Goal: Check status: Check status

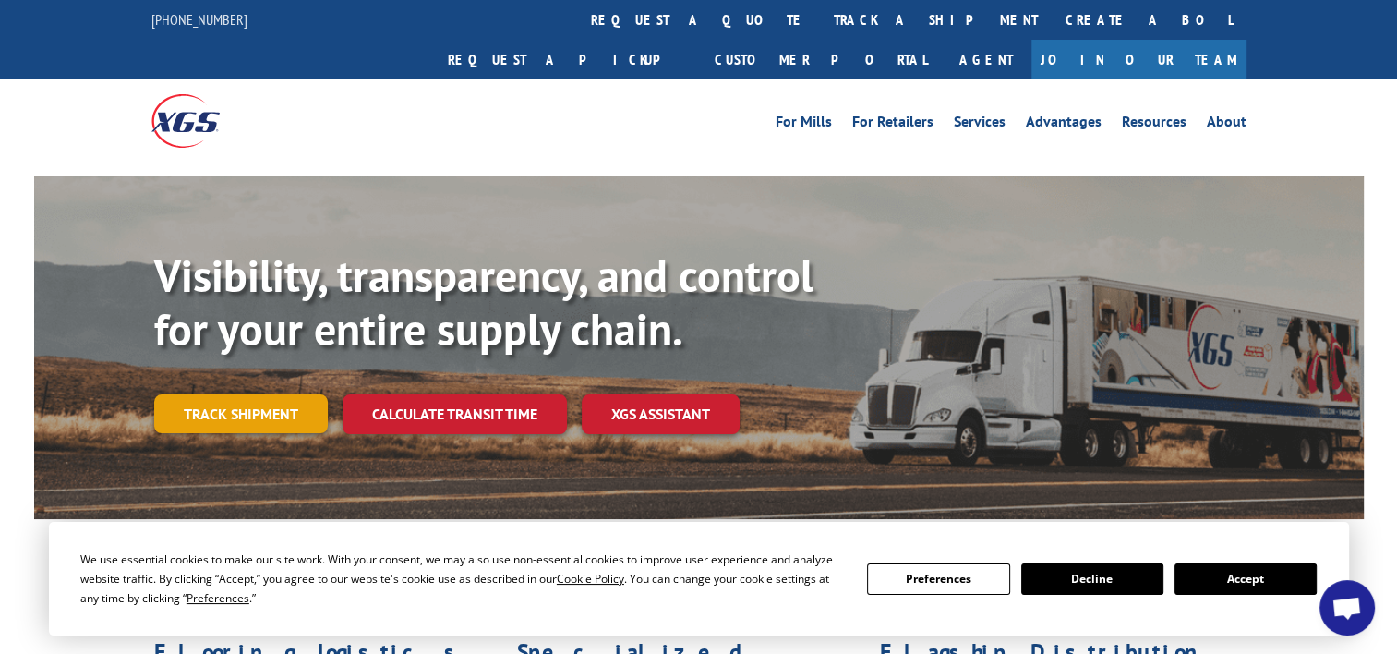
click at [275, 394] on link "Track shipment" at bounding box center [241, 413] width 174 height 39
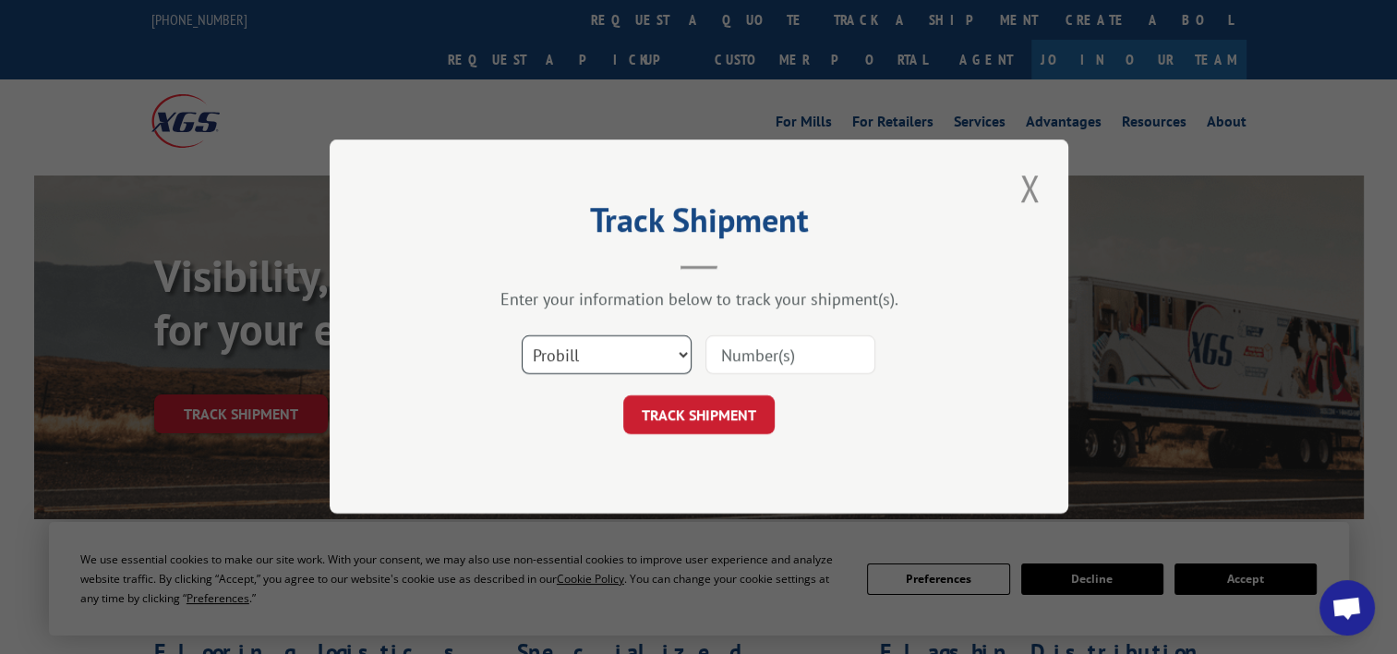
click at [541, 354] on select "Select category... Probill BOL PO" at bounding box center [607, 355] width 170 height 39
select select "po"
click at [522, 336] on select "Select category... Probill BOL PO" at bounding box center [607, 355] width 170 height 39
click at [742, 362] on input at bounding box center [790, 355] width 170 height 39
paste input "19516589"
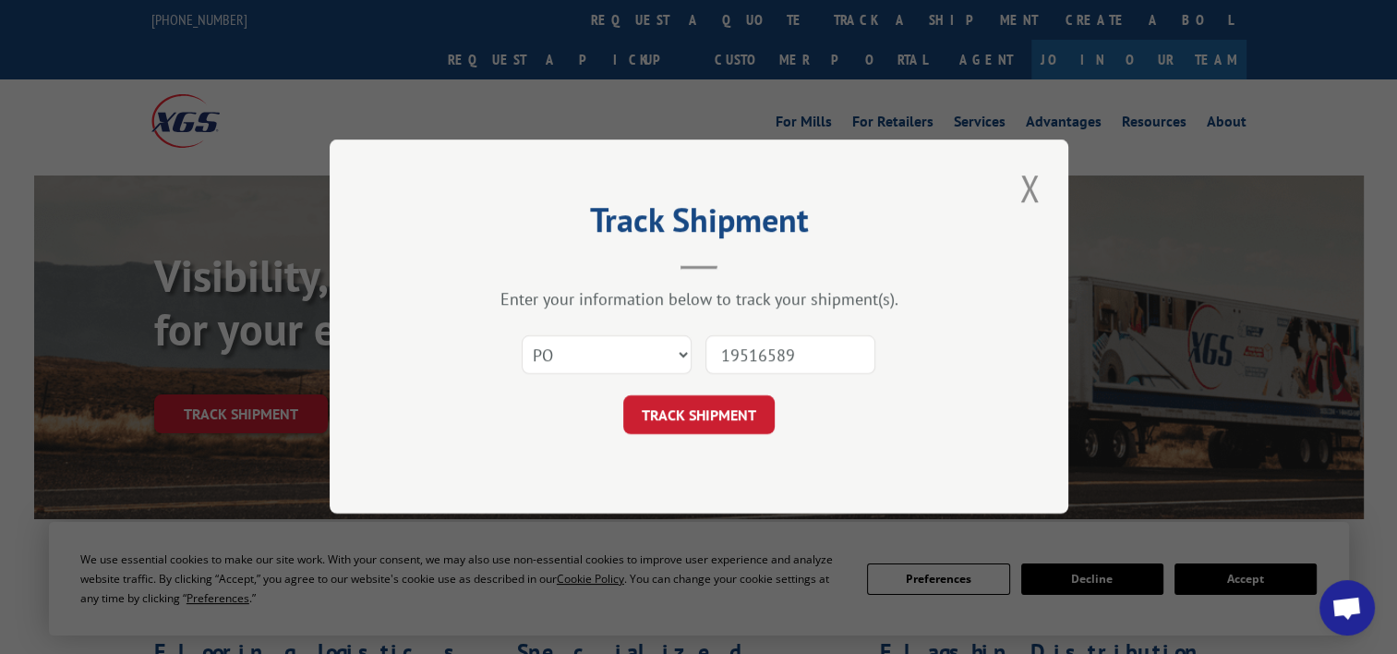
click at [756, 360] on input "19516589" at bounding box center [790, 355] width 170 height 39
type input "19516589"
click at [731, 403] on button "TRACK SHIPMENT" at bounding box center [698, 415] width 151 height 39
